Goal: Task Accomplishment & Management: Use online tool/utility

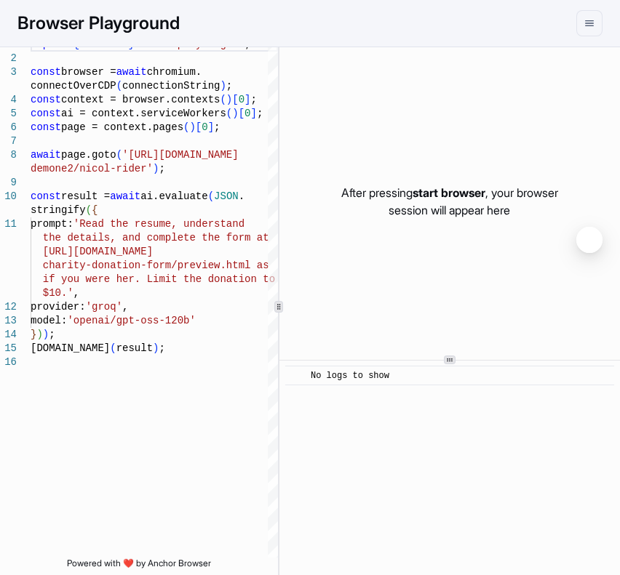
click at [100, 23] on h1 "Browser Playground" at bounding box center [98, 23] width 162 height 26
click at [596, 28] on button "menu" at bounding box center [589, 23] width 26 height 26
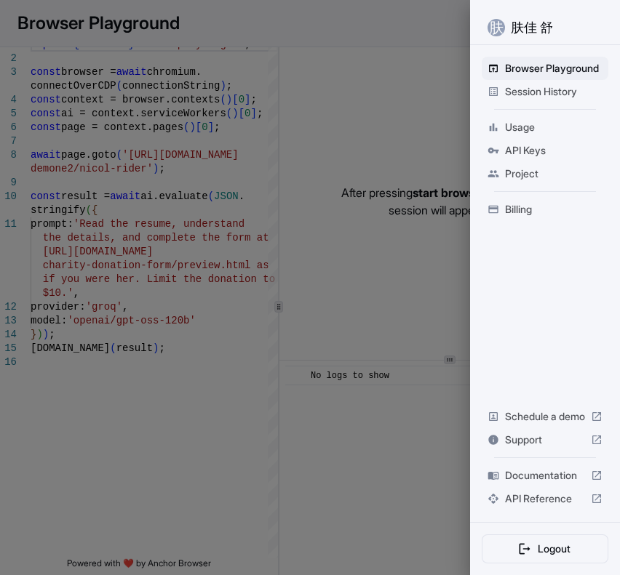
click at [522, 145] on span "API Keys" at bounding box center [553, 150] width 97 height 15
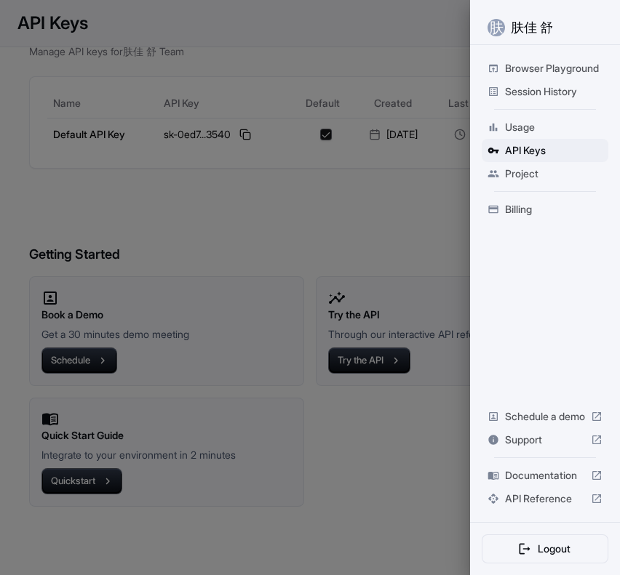
click at [295, 209] on div at bounding box center [310, 287] width 620 height 575
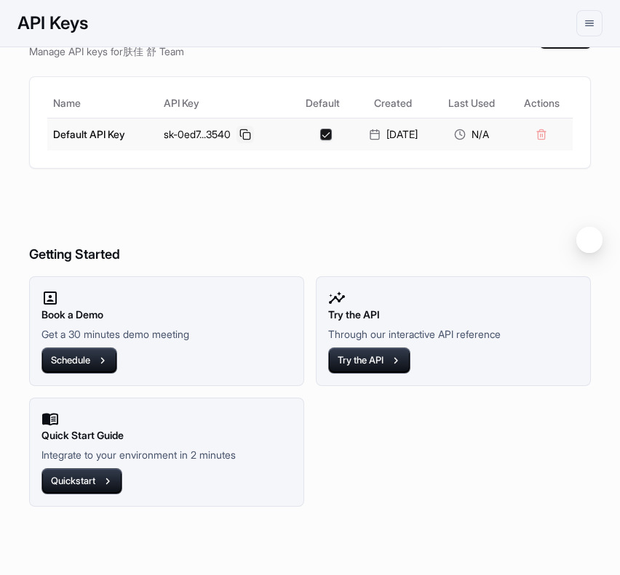
click at [241, 127] on button at bounding box center [244, 134] width 17 height 17
